Goal: Task Accomplishment & Management: Complete application form

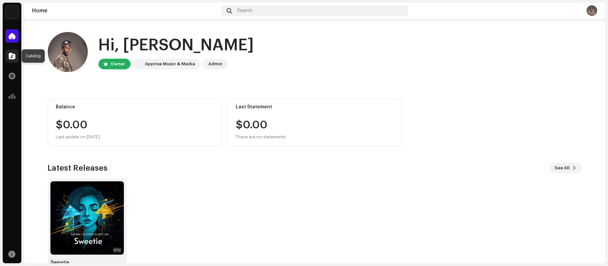
click at [10, 58] on span at bounding box center [12, 55] width 7 height 5
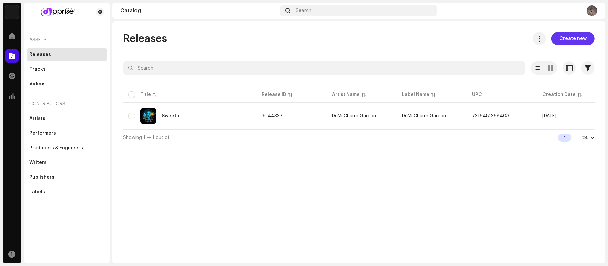
click at [576, 36] on span "Create new" at bounding box center [572, 38] width 27 height 13
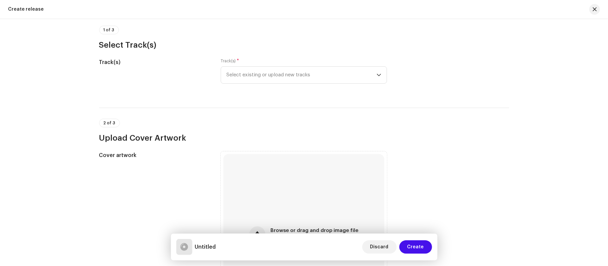
scroll to position [53, 0]
click at [268, 64] on div "Track(s) * Select existing or upload new tracks" at bounding box center [304, 69] width 166 height 25
click at [268, 71] on span "Select existing or upload new tracks" at bounding box center [301, 74] width 150 height 17
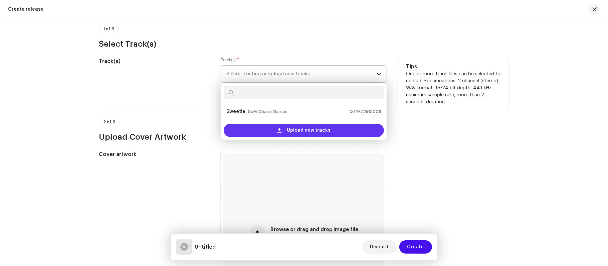
click at [283, 129] on div "Upload new tracks" at bounding box center [304, 130] width 160 height 13
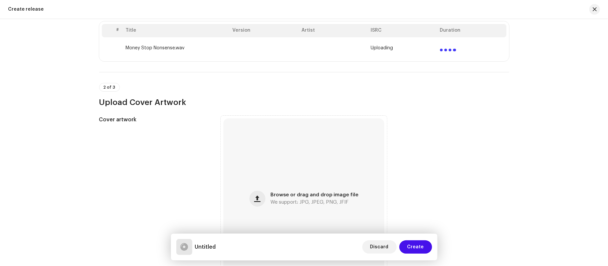
scroll to position [139, 0]
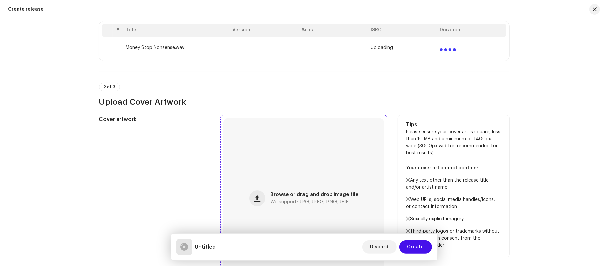
click at [296, 191] on div "Browse or drag and drop image file We support: JPG, JPEG, PNG, JFIF" at bounding box center [303, 198] width 161 height 161
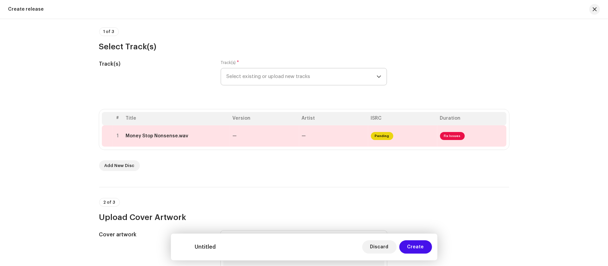
scroll to position [44, 0]
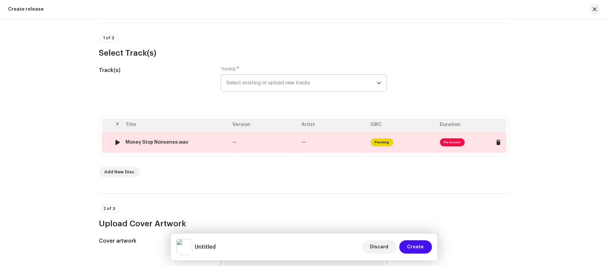
click at [263, 143] on td "—" at bounding box center [264, 142] width 69 height 21
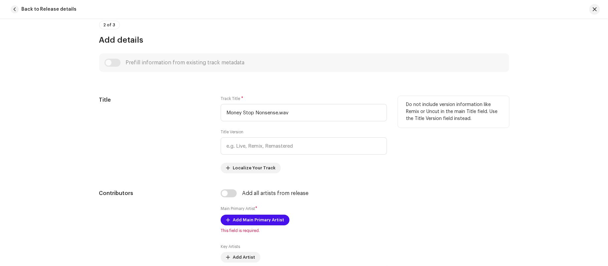
scroll to position [233, 0]
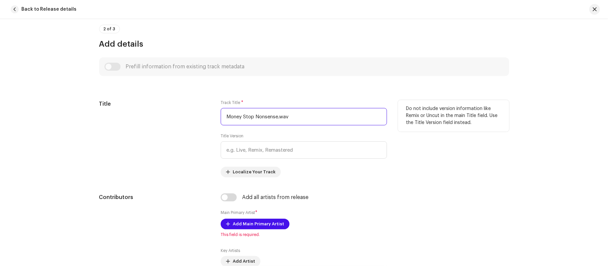
drag, startPoint x: 278, startPoint y: 119, endPoint x: 340, endPoint y: 120, distance: 61.4
click at [340, 120] on input "Money Stop Nonsense.wav" at bounding box center [304, 116] width 166 height 17
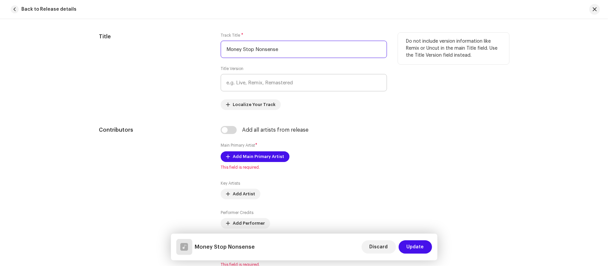
scroll to position [355, 0]
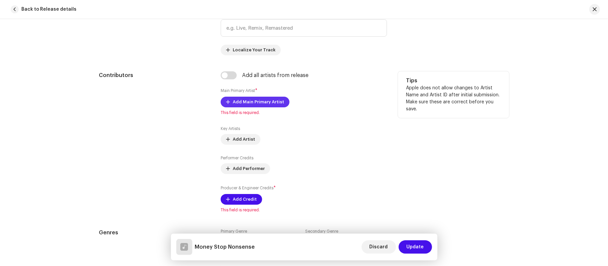
type input "Money Stop Nonsense"
click at [245, 103] on span "Add Main Primary Artist" at bounding box center [258, 101] width 51 height 13
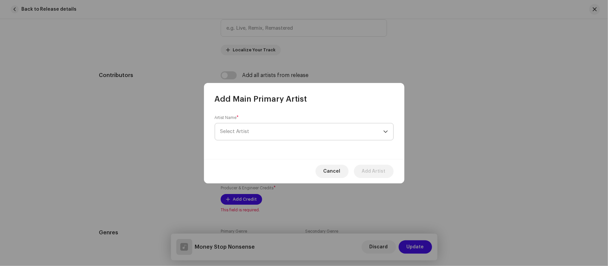
click at [246, 132] on span "Select Artist" at bounding box center [234, 131] width 29 height 5
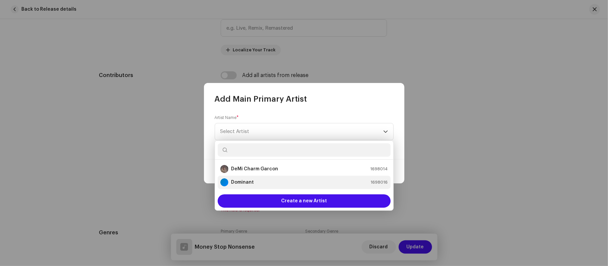
click at [245, 183] on strong "Dominant" at bounding box center [242, 182] width 23 height 7
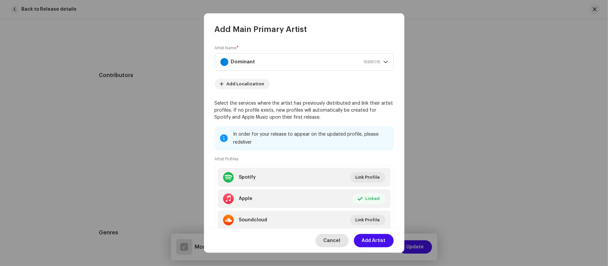
click at [332, 243] on span "Cancel" at bounding box center [331, 240] width 17 height 13
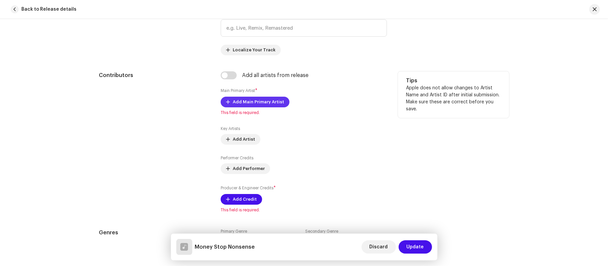
click at [239, 104] on span "Add Main Primary Artist" at bounding box center [258, 101] width 51 height 13
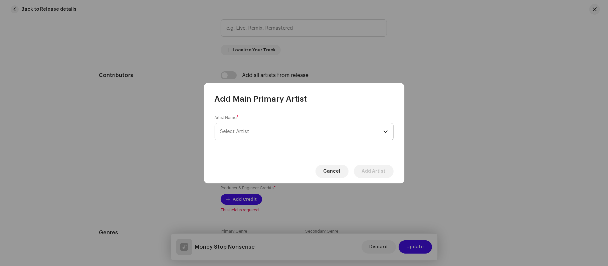
click at [242, 128] on span "Select Artist" at bounding box center [301, 131] width 163 height 17
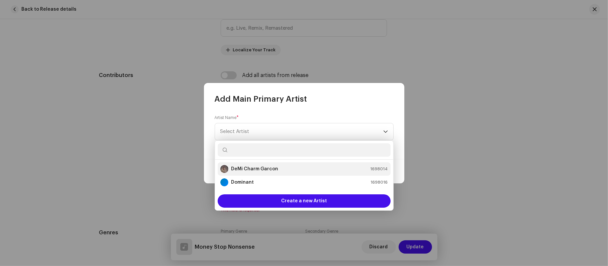
click at [244, 172] on strong "DeMi Charm Garcon" at bounding box center [254, 169] width 47 height 7
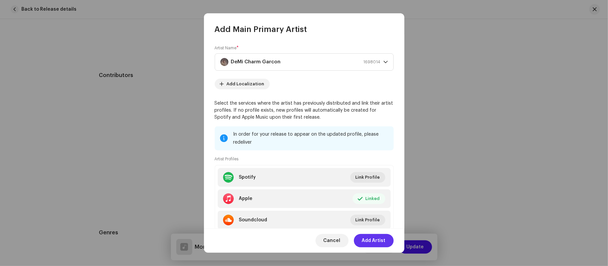
click at [369, 239] on span "Add Artist" at bounding box center [374, 240] width 24 height 13
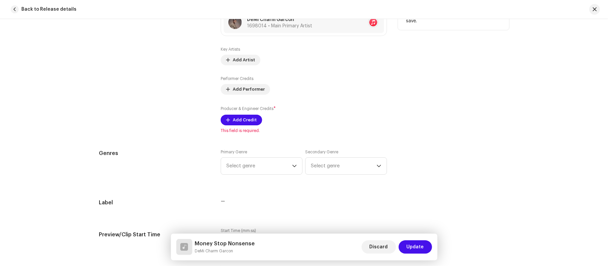
scroll to position [450, 0]
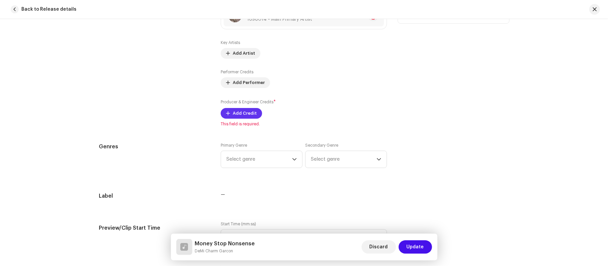
click at [242, 116] on span "Add Credit" at bounding box center [245, 113] width 24 height 13
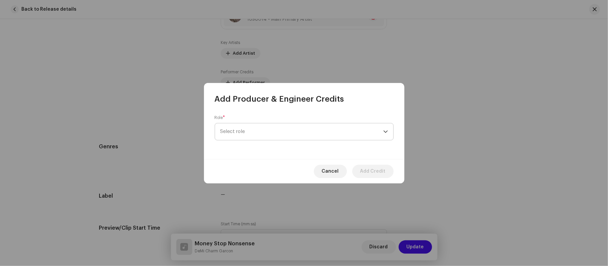
click at [248, 135] on span "Select role" at bounding box center [301, 131] width 163 height 17
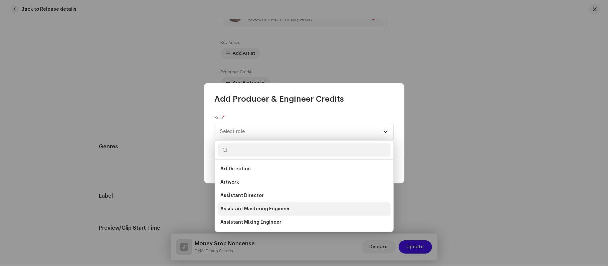
click at [253, 211] on span "Assistant Mastering Engineer" at bounding box center [255, 209] width 70 height 7
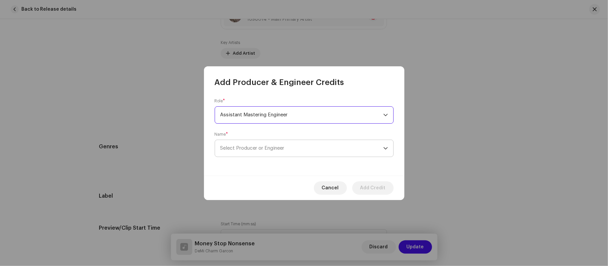
click at [255, 155] on span "Select Producer or Engineer" at bounding box center [301, 148] width 163 height 17
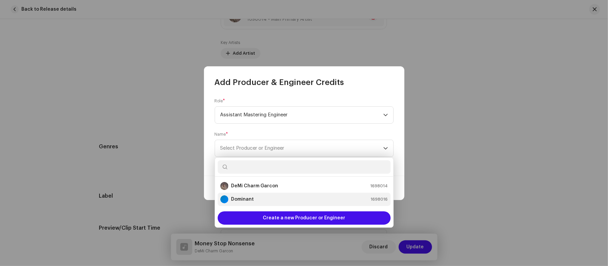
click at [248, 199] on strong "Dominant" at bounding box center [242, 199] width 23 height 7
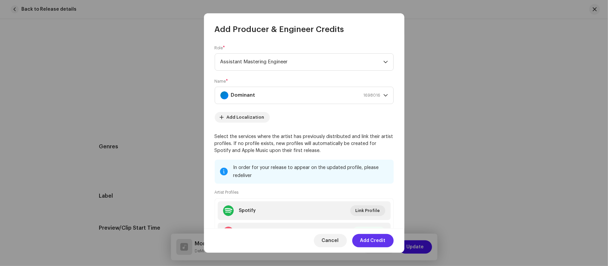
click at [368, 236] on span "Add Credit" at bounding box center [372, 240] width 25 height 13
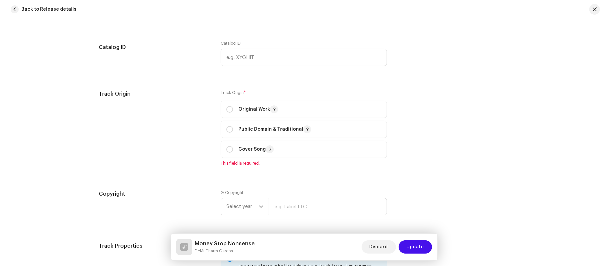
scroll to position [767, 0]
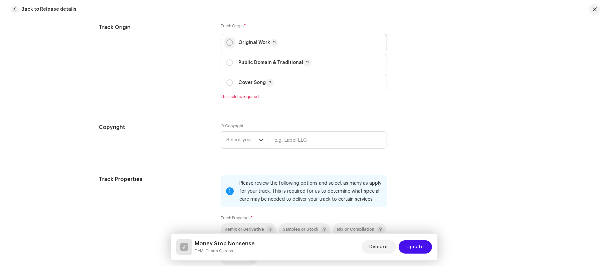
click at [229, 46] on input "radio" at bounding box center [229, 42] width 7 height 7
radio input "true"
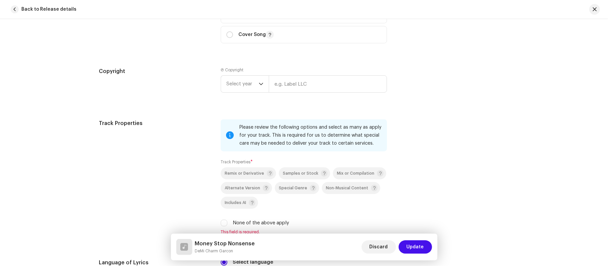
scroll to position [836, 0]
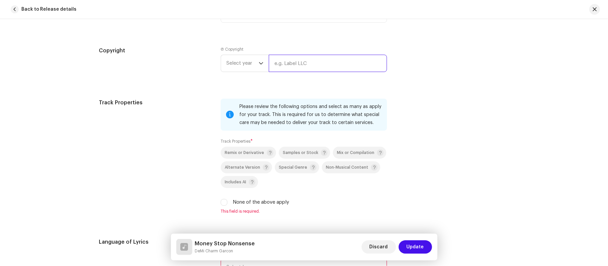
click at [304, 67] on input "text" at bounding box center [328, 63] width 118 height 17
click at [259, 71] on div "dropdown trigger" at bounding box center [261, 63] width 5 height 17
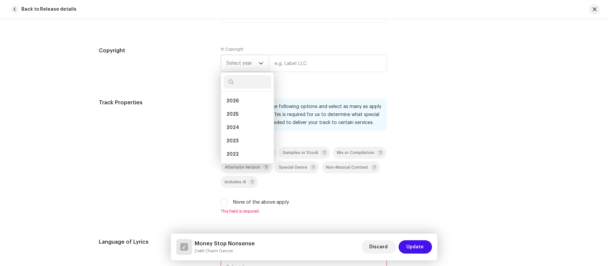
click at [259, 71] on div "dropdown trigger" at bounding box center [261, 63] width 5 height 17
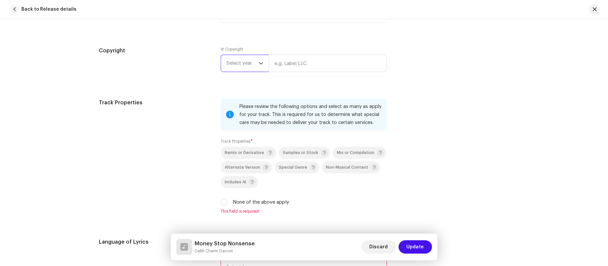
click at [259, 71] on div "dropdown trigger" at bounding box center [261, 63] width 5 height 17
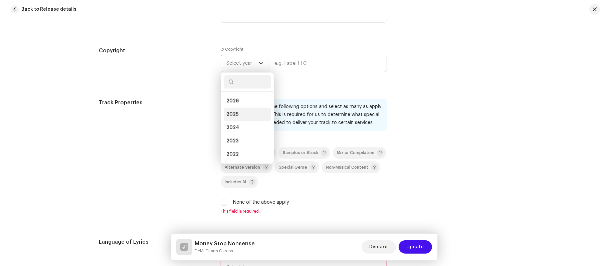
click at [241, 119] on li "2025" at bounding box center [247, 114] width 47 height 13
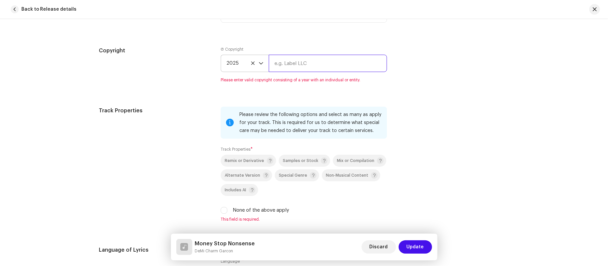
click at [290, 72] on input "text" at bounding box center [328, 63] width 118 height 17
type input "[PERSON_NAME]"
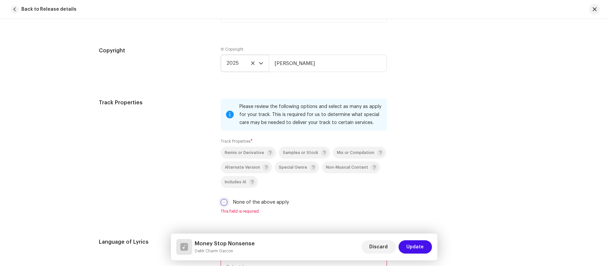
click at [222, 204] on input "None of the above apply" at bounding box center [224, 202] width 7 height 7
checkbox input "true"
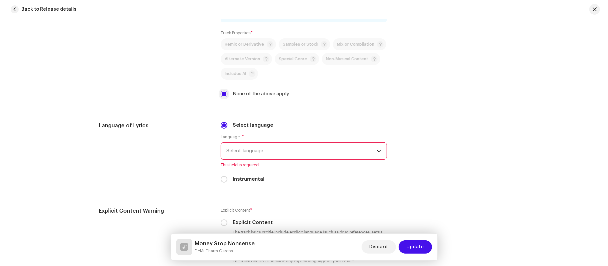
scroll to position [954, 0]
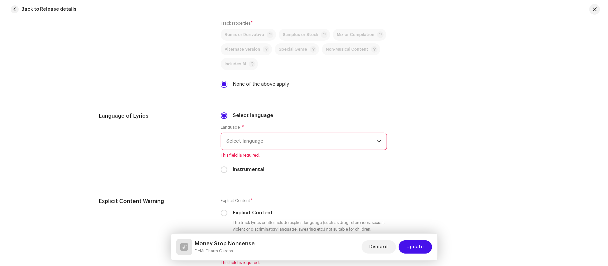
click at [254, 137] on p-select "Select language" at bounding box center [304, 141] width 166 height 17
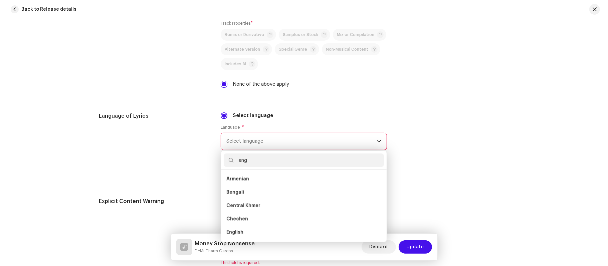
scroll to position [0, 0]
type input "eng"
click at [234, 196] on span "English" at bounding box center [234, 192] width 17 height 7
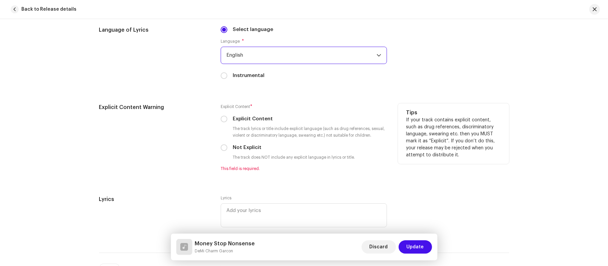
scroll to position [1040, 0]
click at [222, 151] on input "Not Explicit" at bounding box center [224, 147] width 7 height 7
radio input "true"
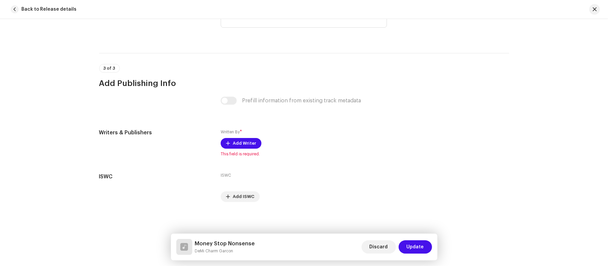
scroll to position [1237, 0]
click at [238, 142] on span "Add Writer" at bounding box center [244, 143] width 23 height 13
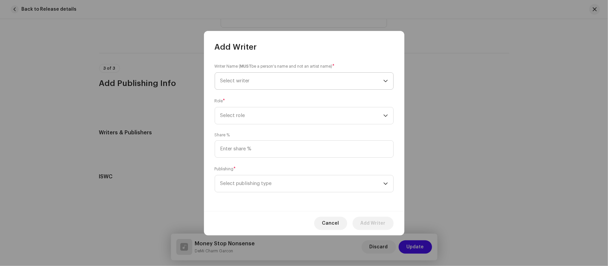
click at [247, 78] on span "Select writer" at bounding box center [234, 80] width 29 height 5
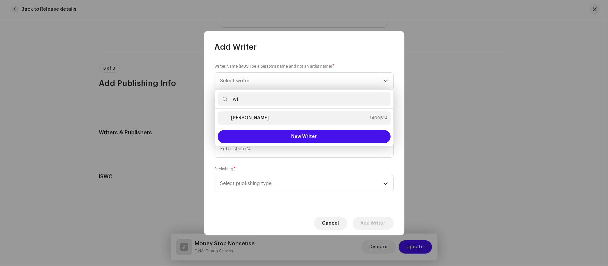
type input "wi"
click at [259, 119] on strong "[PERSON_NAME]" at bounding box center [250, 118] width 38 height 7
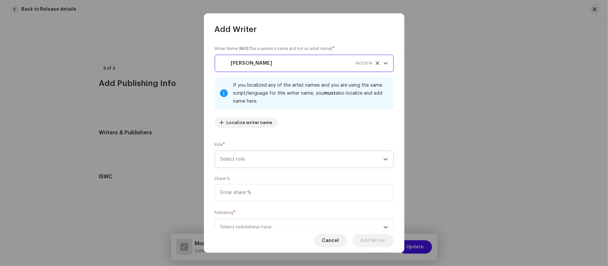
click at [241, 159] on span "Select role" at bounding box center [301, 159] width 163 height 17
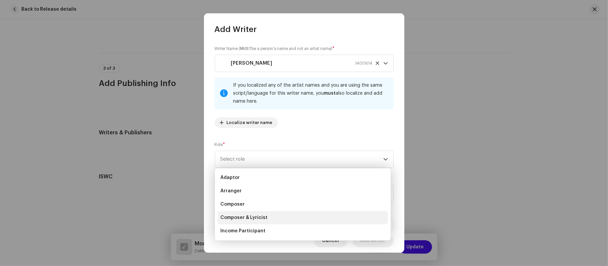
click at [245, 217] on span "Composer & Lyricist" at bounding box center [243, 218] width 47 height 7
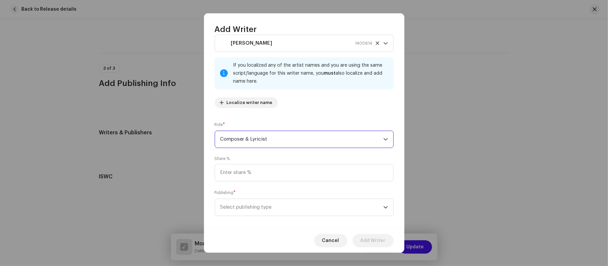
scroll to position [27, 0]
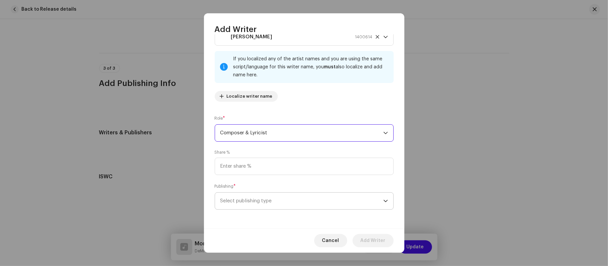
click at [248, 201] on span "Select publishing type" at bounding box center [301, 201] width 163 height 17
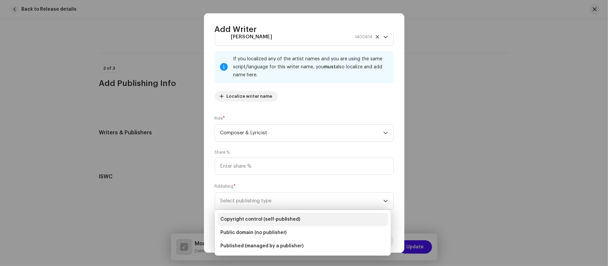
click at [246, 218] on span "Copyright control (self-published)" at bounding box center [260, 219] width 80 height 7
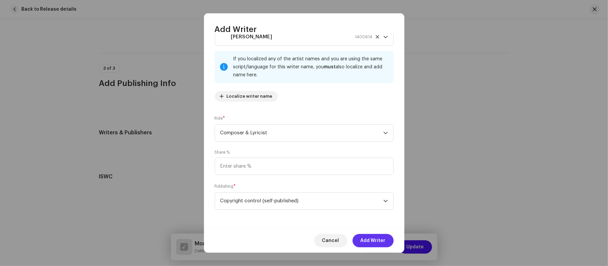
click at [374, 236] on span "Add Writer" at bounding box center [372, 240] width 25 height 13
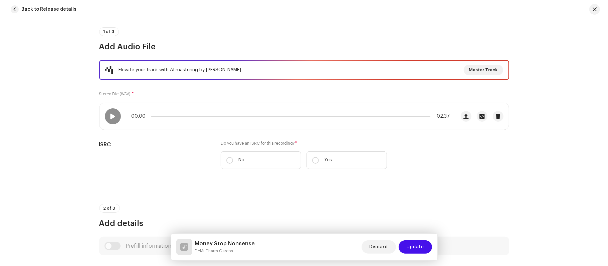
scroll to position [53, 0]
click at [419, 247] on span "Update" at bounding box center [414, 247] width 17 height 13
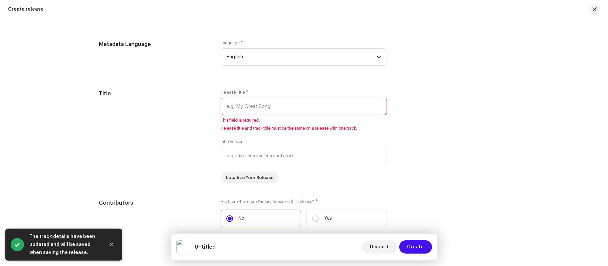
scroll to position [564, 0]
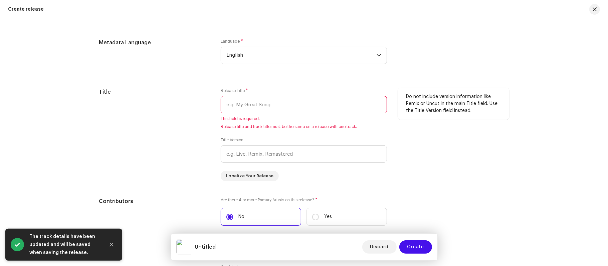
click at [274, 103] on input "text" at bounding box center [304, 104] width 166 height 17
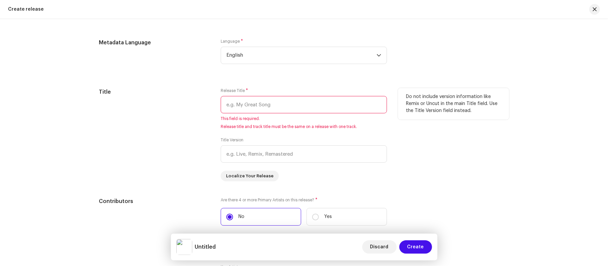
paste input "Money Stop Nonsense"
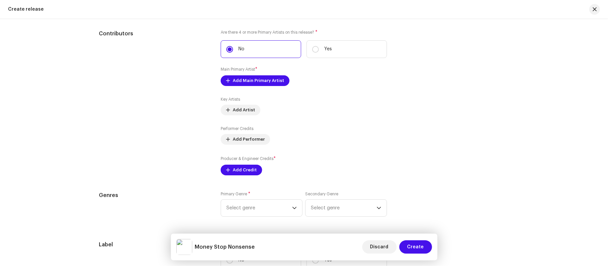
scroll to position [709, 0]
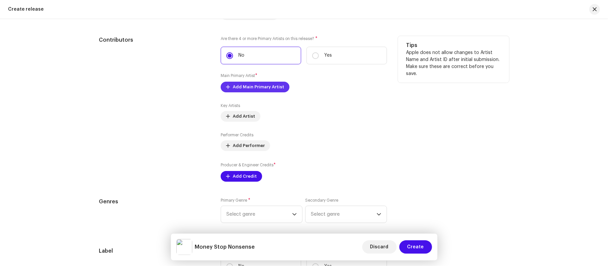
type input "Money Stop Nonsense"
click at [254, 94] on span "Add Main Primary Artist" at bounding box center [258, 86] width 51 height 13
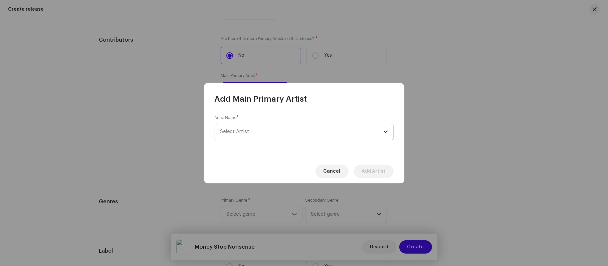
click at [252, 127] on span "Select Artist" at bounding box center [301, 131] width 163 height 17
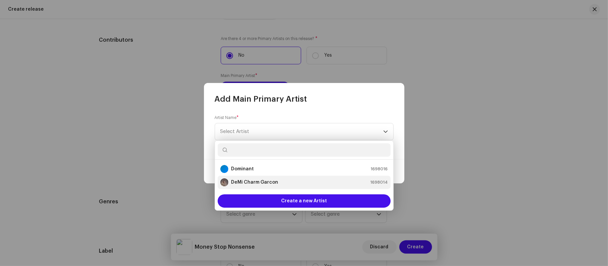
click at [247, 183] on strong "DeMi Charm Garcon" at bounding box center [254, 182] width 47 height 7
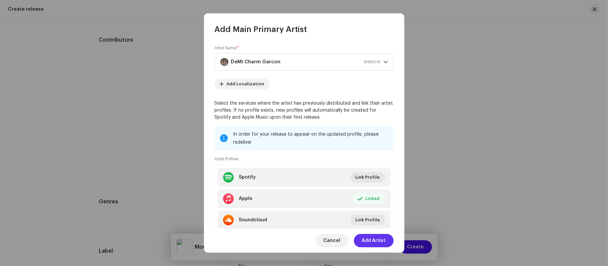
click at [372, 240] on span "Add Artist" at bounding box center [374, 240] width 24 height 13
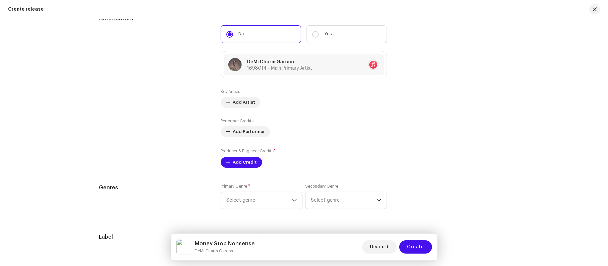
scroll to position [729, 0]
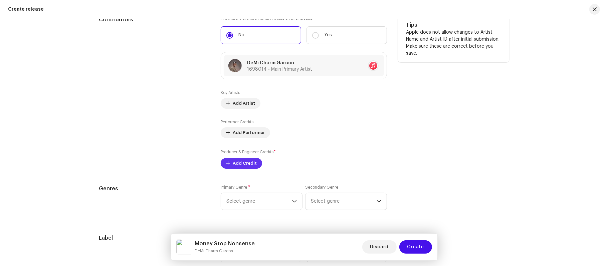
click at [242, 165] on span "Add Credit" at bounding box center [245, 163] width 24 height 13
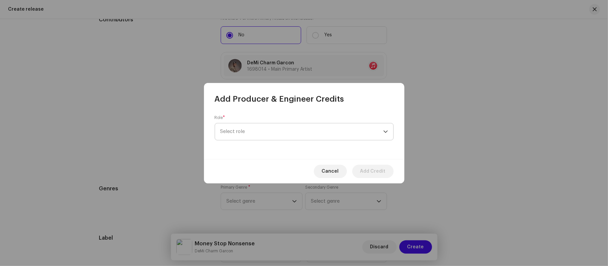
click at [240, 135] on span "Select role" at bounding box center [301, 131] width 163 height 17
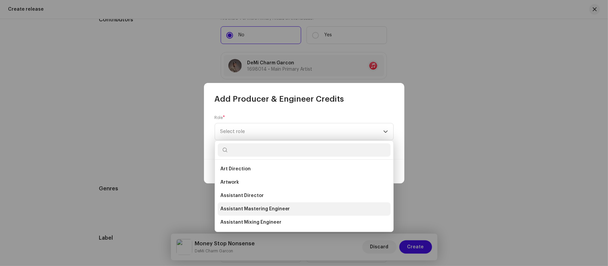
click at [255, 210] on span "Assistant Mastering Engineer" at bounding box center [255, 209] width 70 height 7
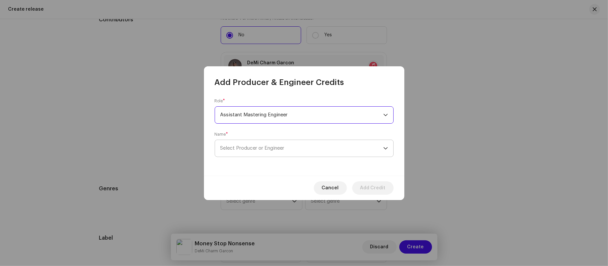
click at [247, 152] on span "Select Producer or Engineer" at bounding box center [301, 148] width 163 height 17
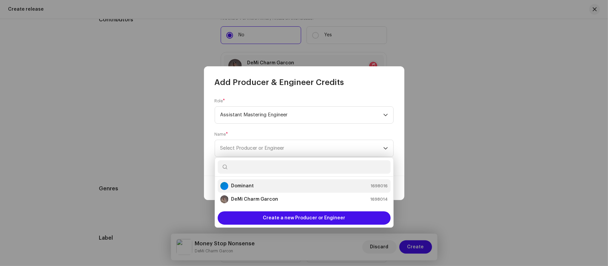
click at [248, 189] on strong "Dominant" at bounding box center [242, 186] width 23 height 7
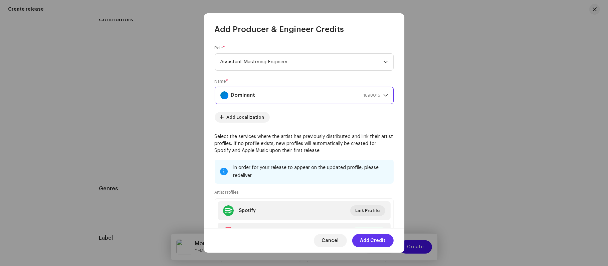
click at [367, 240] on span "Add Credit" at bounding box center [372, 240] width 25 height 13
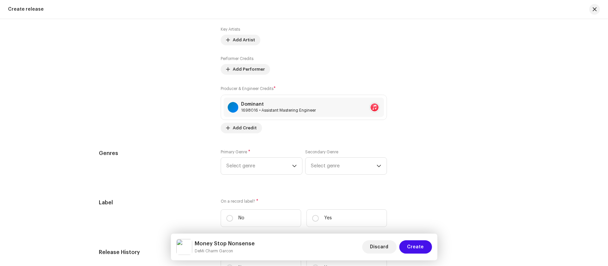
scroll to position [795, 0]
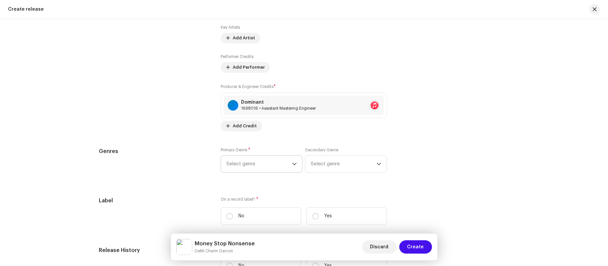
click at [247, 173] on span "Select genre" at bounding box center [259, 164] width 66 height 17
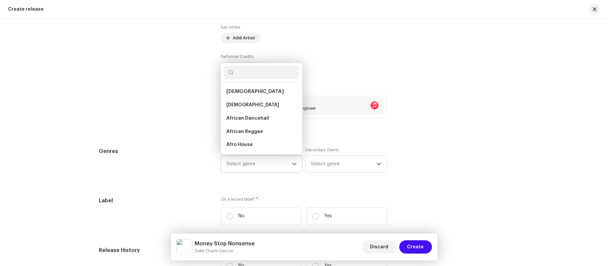
click at [246, 169] on span "Select genre" at bounding box center [259, 164] width 66 height 17
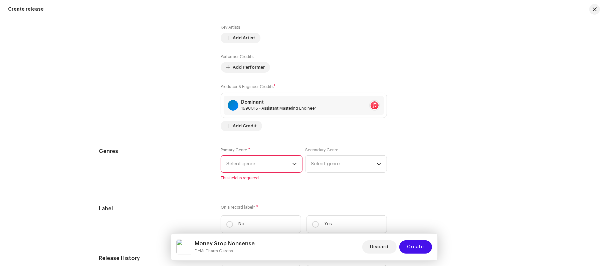
click at [246, 169] on span "Select genre" at bounding box center [259, 164] width 66 height 17
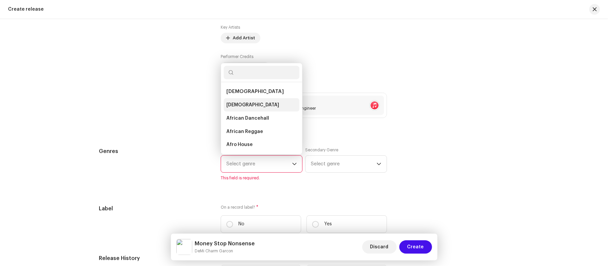
click at [234, 107] on span "[DEMOGRAPHIC_DATA]" at bounding box center [252, 105] width 53 height 7
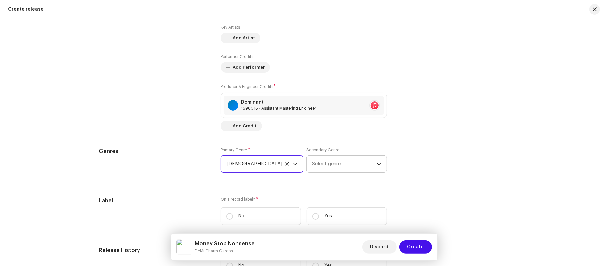
click at [322, 170] on span "Select genre" at bounding box center [344, 164] width 65 height 17
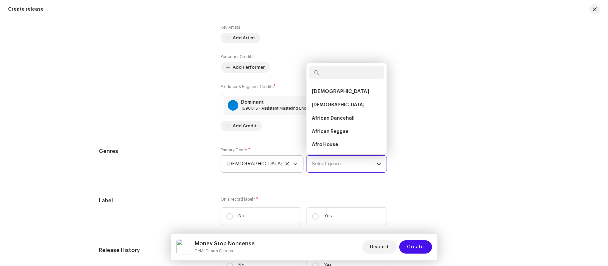
click at [322, 170] on span "Select genre" at bounding box center [344, 164] width 65 height 17
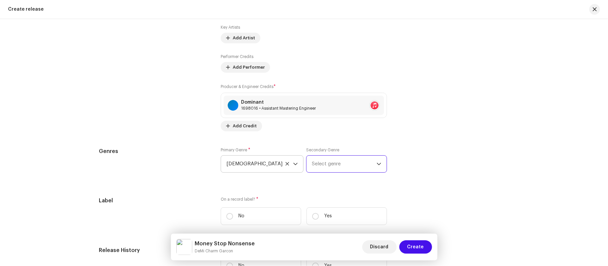
click at [322, 165] on span "Select genre" at bounding box center [344, 164] width 65 height 17
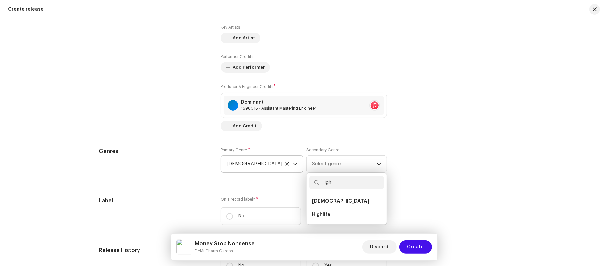
scroll to position [0, 0]
type input "igh"
click at [319, 219] on span "Highlife" at bounding box center [321, 215] width 18 height 7
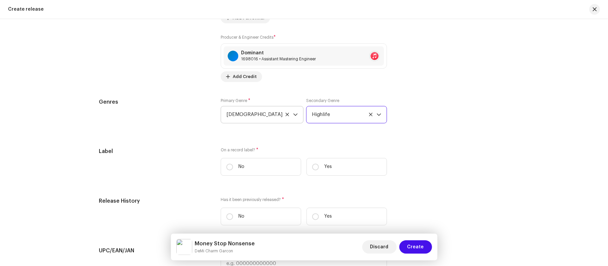
scroll to position [896, 0]
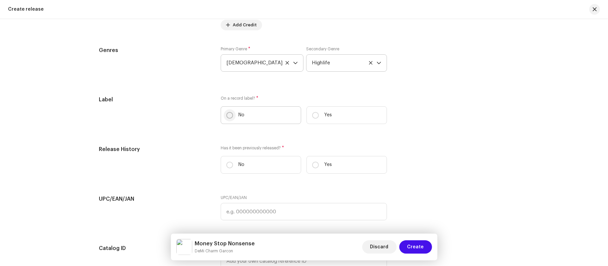
click at [228, 117] on input "No" at bounding box center [229, 115] width 7 height 7
radio input "true"
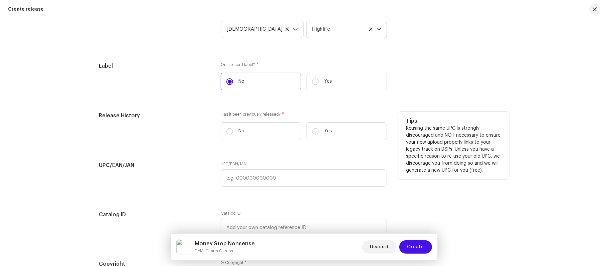
scroll to position [934, 0]
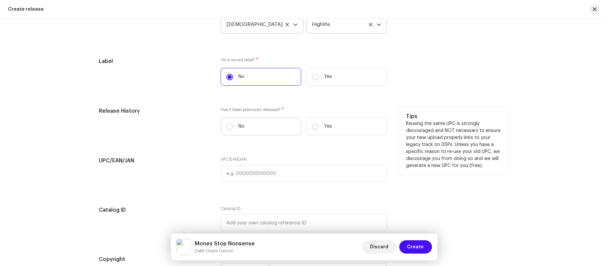
click at [232, 129] on label "No" at bounding box center [261, 127] width 80 height 18
click at [232, 129] on input "No" at bounding box center [229, 126] width 7 height 7
radio input "true"
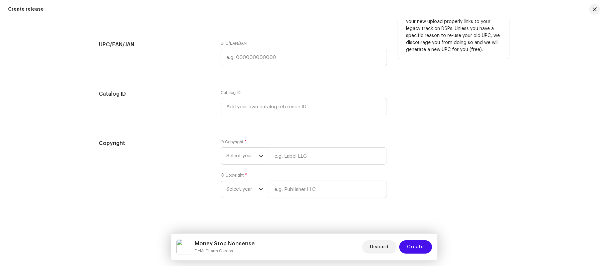
scroll to position [1062, 0]
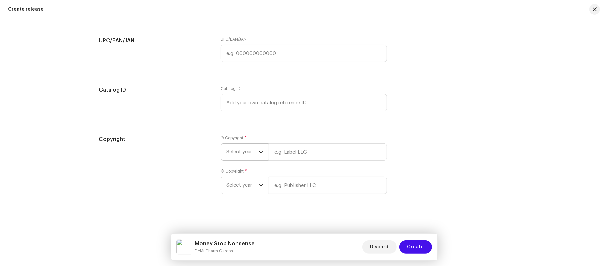
click at [247, 148] on span "Select year" at bounding box center [242, 152] width 32 height 17
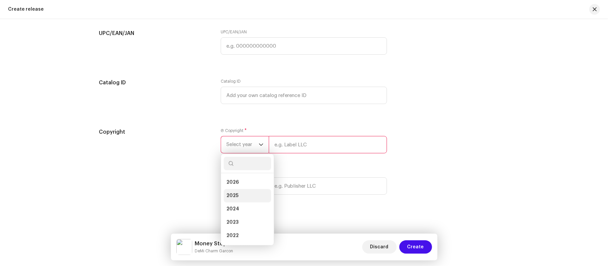
click at [233, 199] on span "2025" at bounding box center [232, 196] width 12 height 7
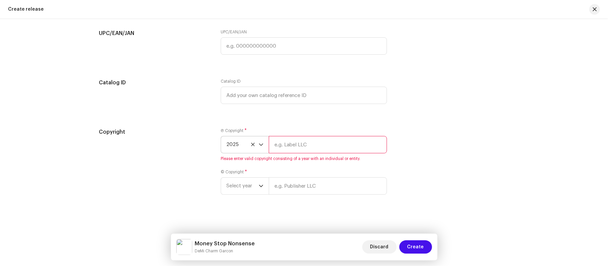
click at [298, 153] on input "text" at bounding box center [328, 144] width 118 height 17
type input "[PERSON_NAME]"
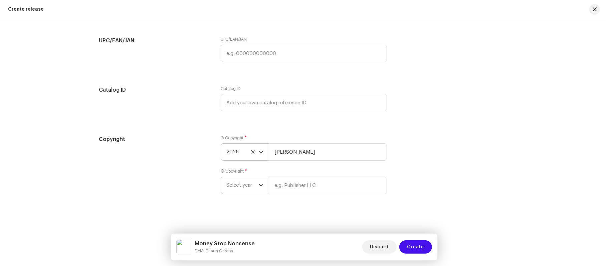
click at [251, 186] on span "Select year" at bounding box center [242, 185] width 32 height 17
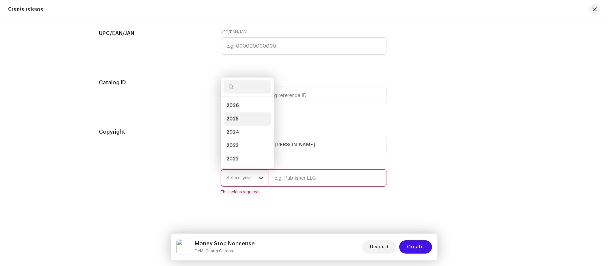
click at [233, 122] on span "2025" at bounding box center [232, 119] width 12 height 7
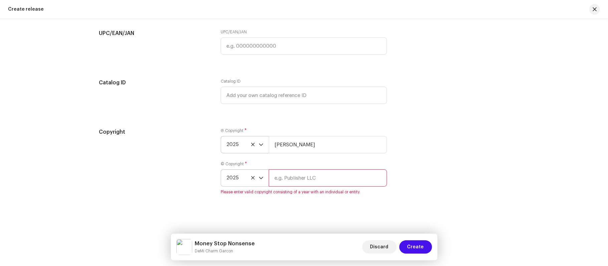
click at [307, 186] on input "text" at bounding box center [328, 178] width 118 height 17
type input "[PERSON_NAME]"
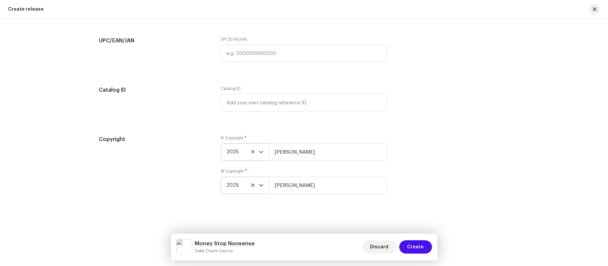
click at [338, 215] on div "Create a new release We’ll guide you through everything — from track selection …" at bounding box center [304, 142] width 608 height 247
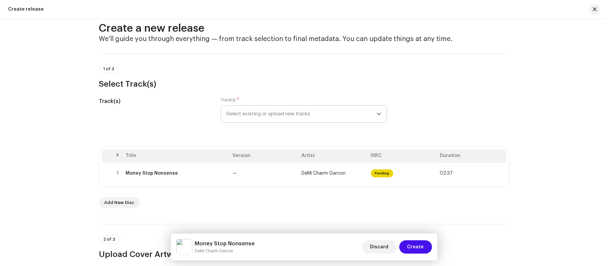
scroll to position [0, 0]
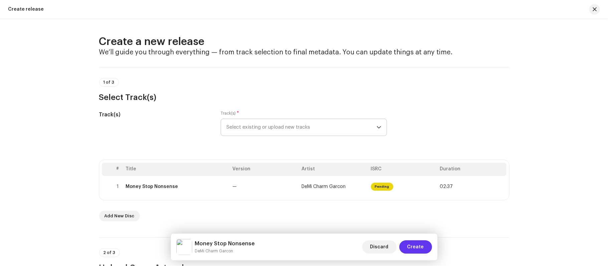
click at [415, 245] on span "Create" at bounding box center [415, 247] width 17 height 13
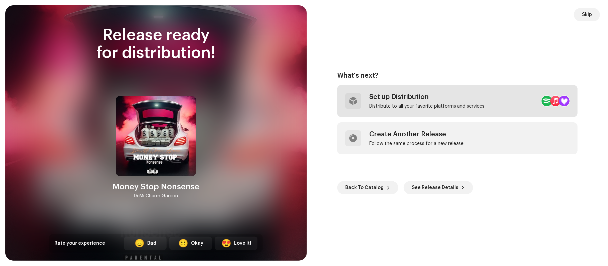
click at [436, 105] on div "Distribute to all your favorite platforms and services" at bounding box center [426, 106] width 115 height 5
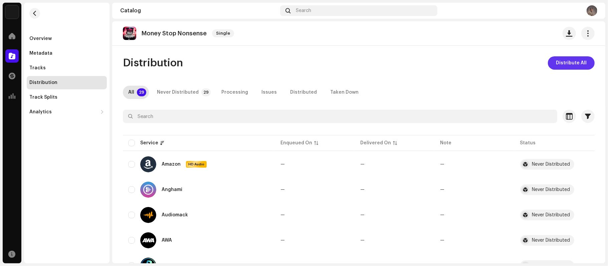
click at [565, 62] on span "Distribute All" at bounding box center [571, 62] width 31 height 13
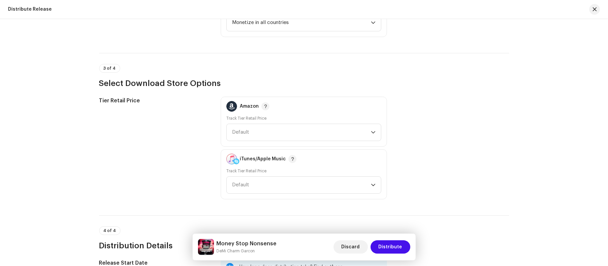
scroll to position [1059, 0]
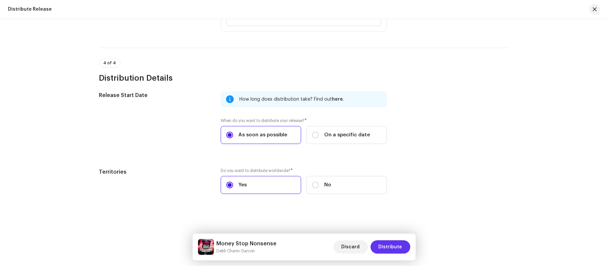
click at [390, 242] on span "Distribute" at bounding box center [390, 247] width 24 height 13
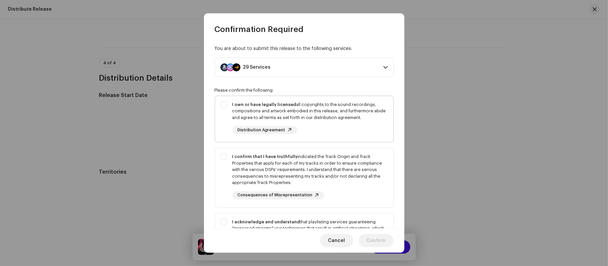
click at [227, 105] on div "I own or have legally licensed all copyrights to the sound recordings, composit…" at bounding box center [304, 118] width 178 height 44
checkbox input "true"
click at [225, 158] on div "I confirm that I have truthfully indicated the Track Origin and Track Propertie…" at bounding box center [304, 176] width 178 height 57
checkbox input "true"
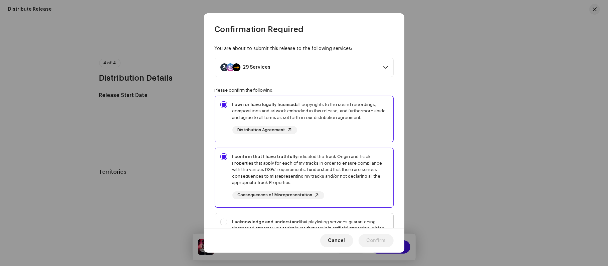
click at [225, 223] on div "I acknowledge and understand that playlisting services guaranteeing "increased …" at bounding box center [304, 244] width 178 height 61
checkbox input "true"
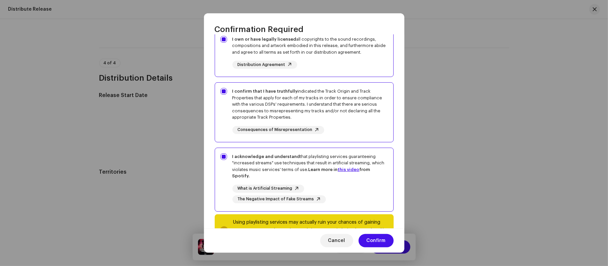
scroll to position [95, 0]
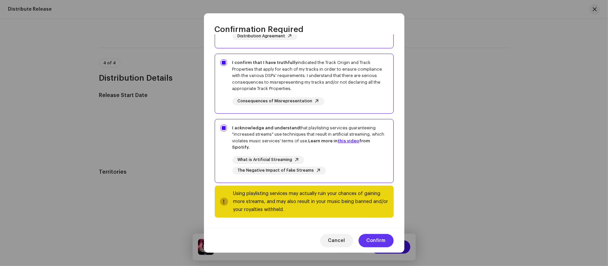
click at [382, 238] on span "Confirm" at bounding box center [375, 240] width 19 height 13
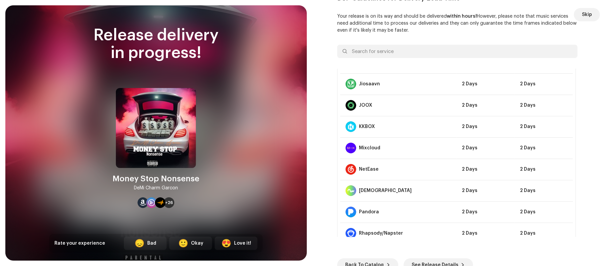
scroll to position [285, 0]
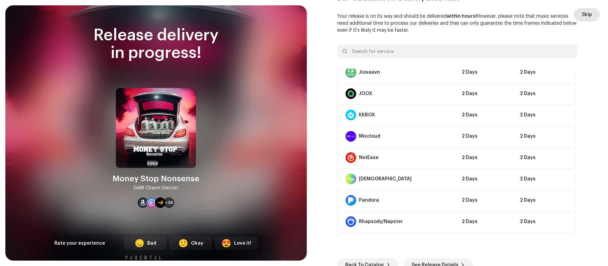
click at [582, 15] on span "Skip" at bounding box center [587, 14] width 10 height 13
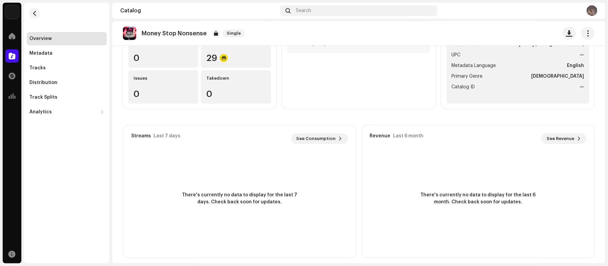
scroll to position [91, 0]
